Goal: Navigation & Orientation: Find specific page/section

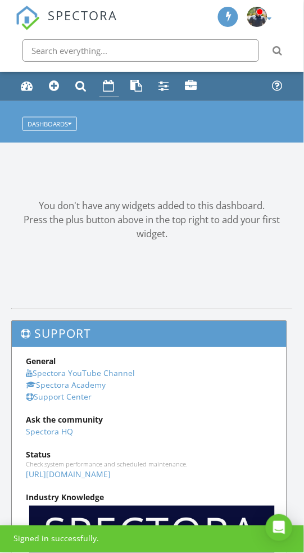
click at [110, 91] on div "Calendar" at bounding box center [109, 86] width 12 height 12
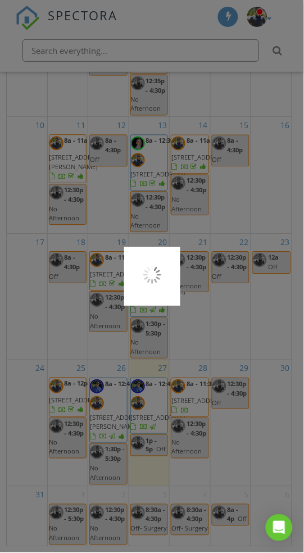
scroll to position [204, 0]
